Goal: Communication & Community: Share content

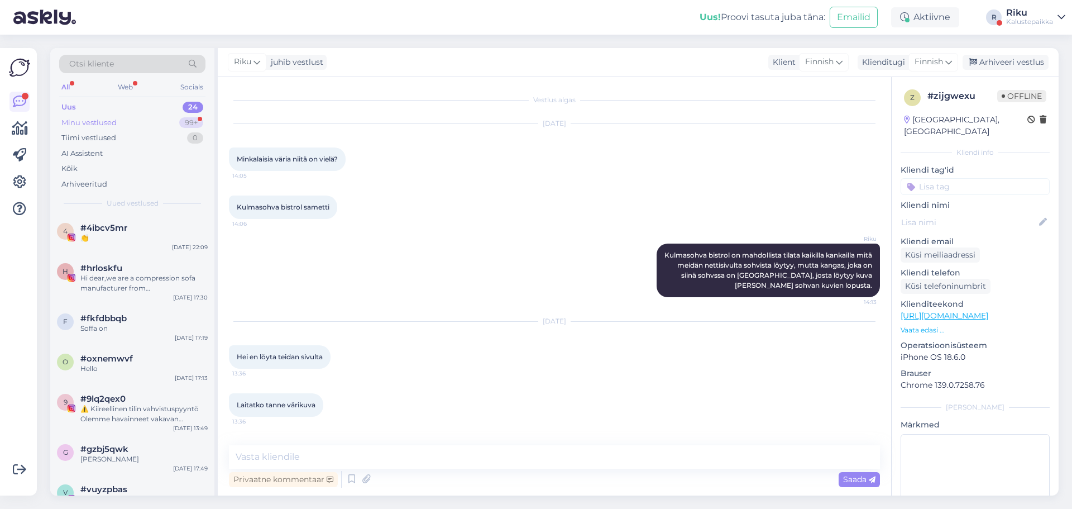
click at [159, 118] on div "Minu vestlused 99+" at bounding box center [132, 123] width 146 height 16
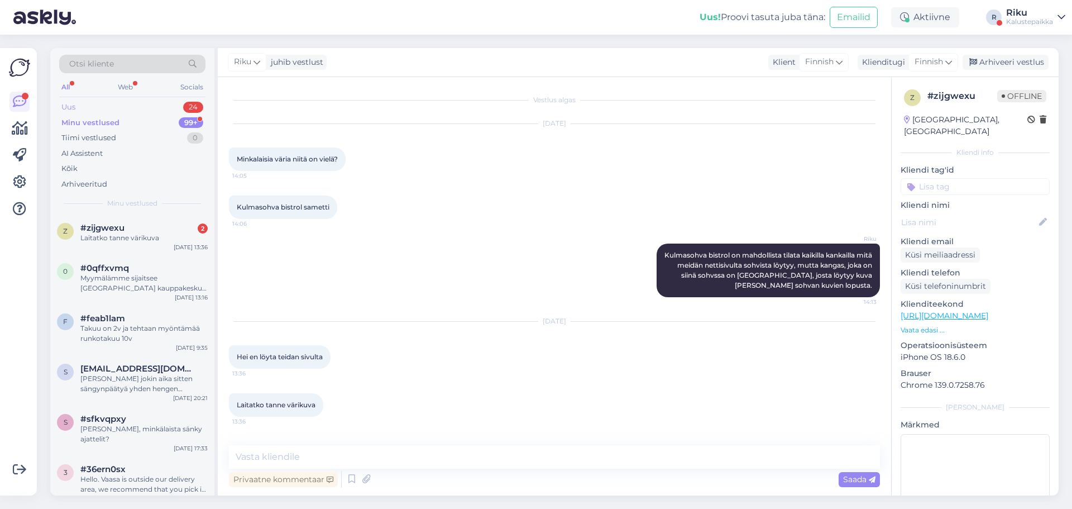
click at [165, 109] on div "Uus 24" at bounding box center [132, 107] width 146 height 16
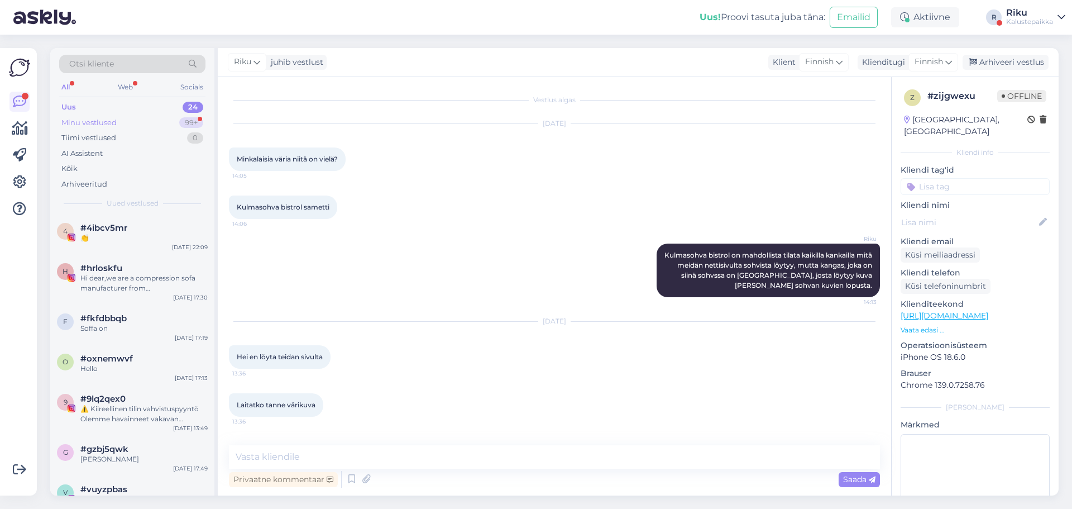
click at [169, 119] on div "Minu vestlused 99+" at bounding box center [132, 123] width 146 height 16
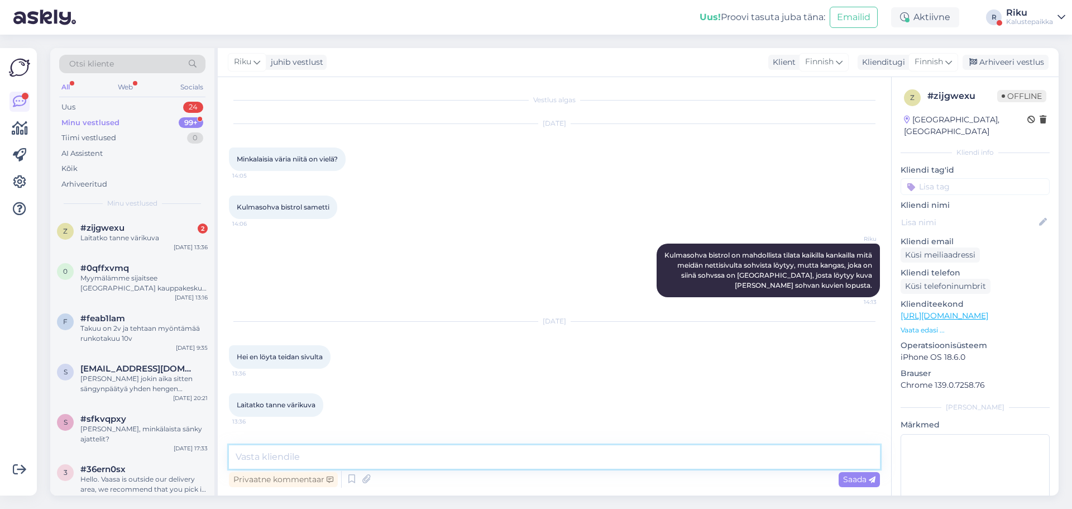
click at [315, 452] on textarea at bounding box center [554, 456] width 651 height 23
type textarea "Hei,"
drag, startPoint x: 281, startPoint y: 462, endPoint x: 229, endPoint y: 463, distance: 51.4
click at [229, 463] on textarea "Hei," at bounding box center [554, 456] width 651 height 23
click at [624, 454] on textarea at bounding box center [554, 456] width 651 height 23
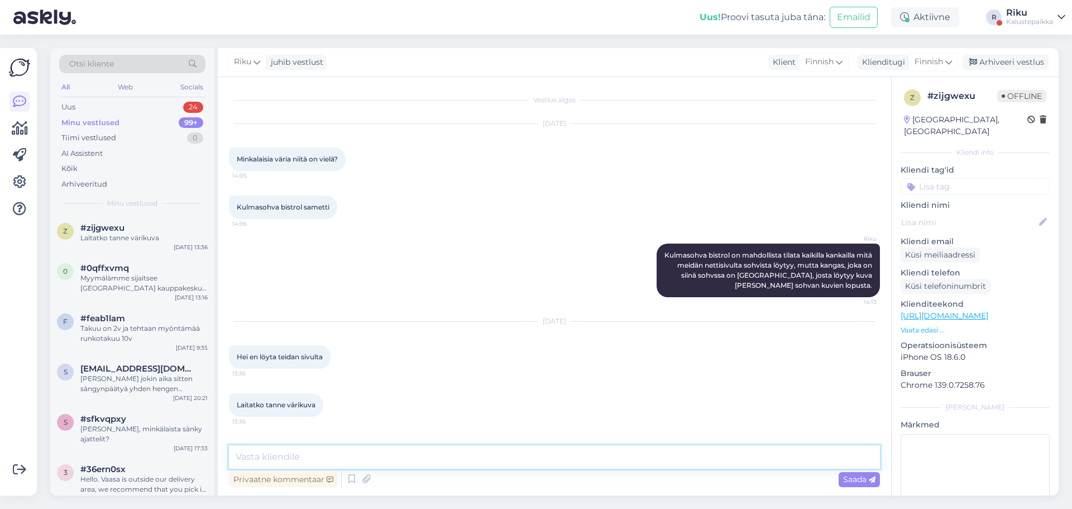
paste textarea "[URL][DOMAIN_NAME]"
type textarea "[URL][DOMAIN_NAME]"
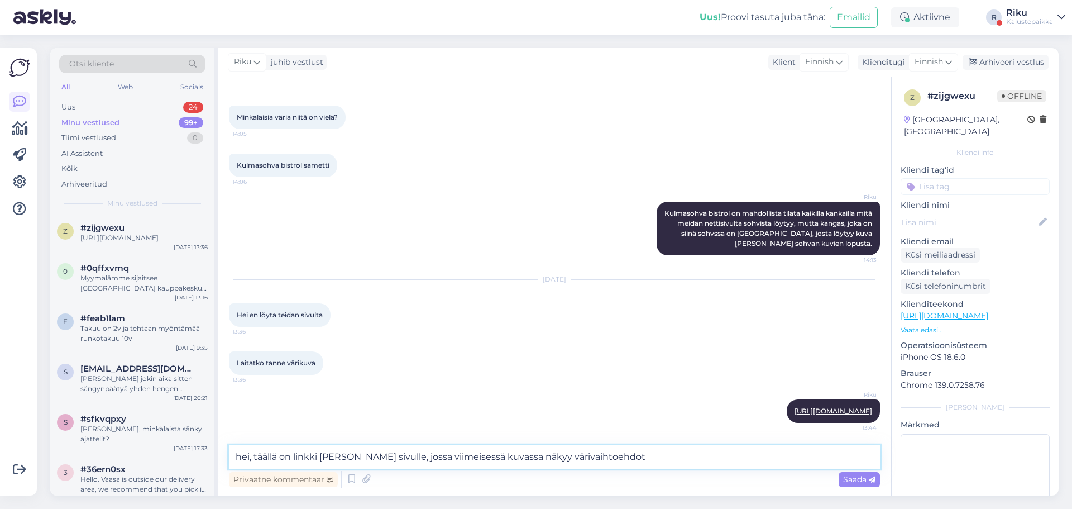
type textarea "hei, täällä on linkki [PERSON_NAME] sivulle, jossa viimeisessä kuvassa näkyy vä…"
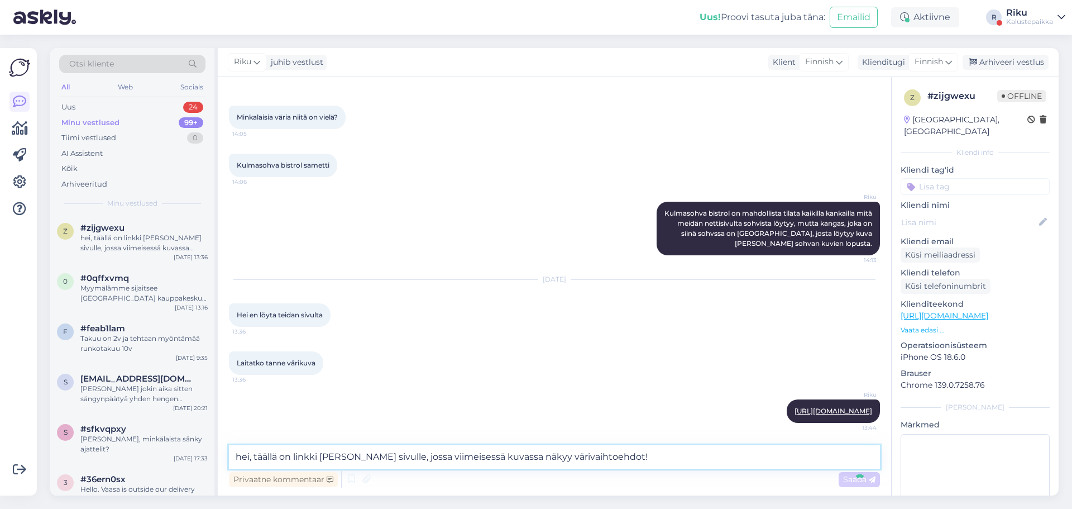
scroll to position [100, 0]
